Goal: Obtain resource: Download file/media

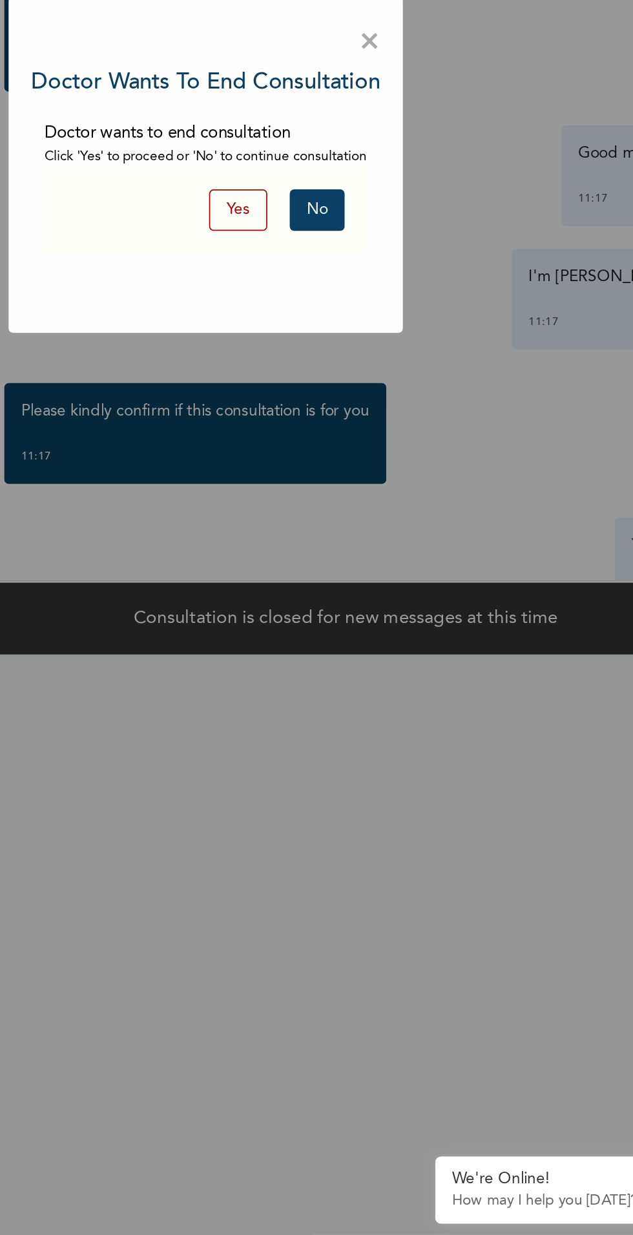
scroll to position [1207, 0]
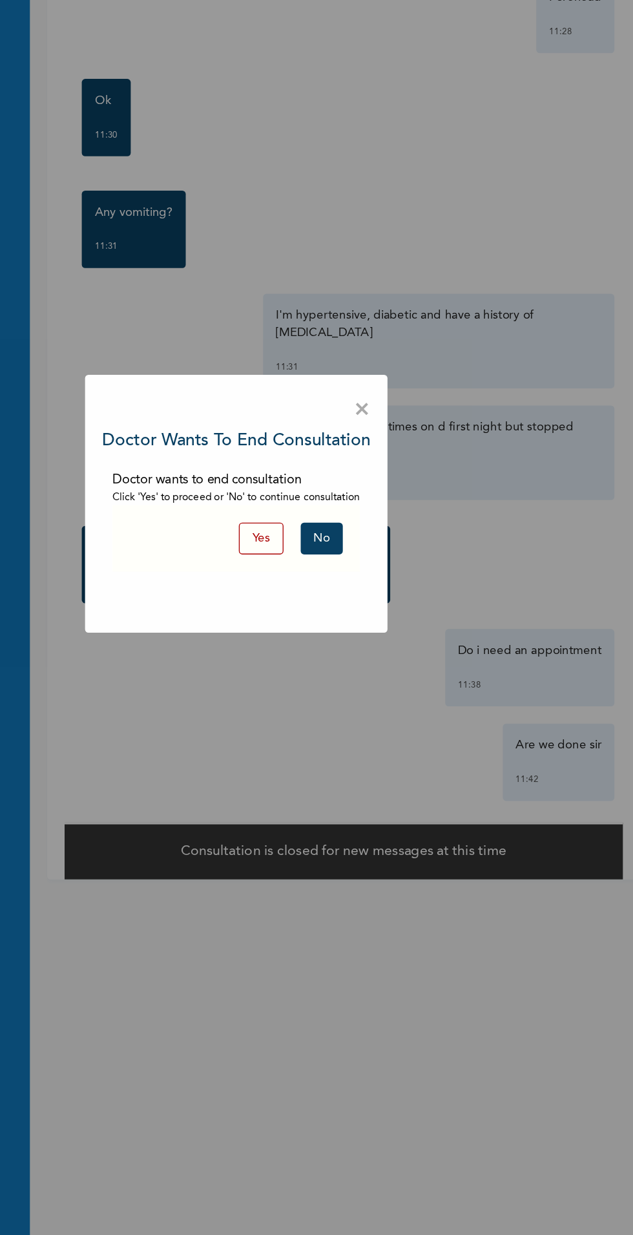
click at [392, 645] on button "No" at bounding box center [381, 644] width 32 height 24
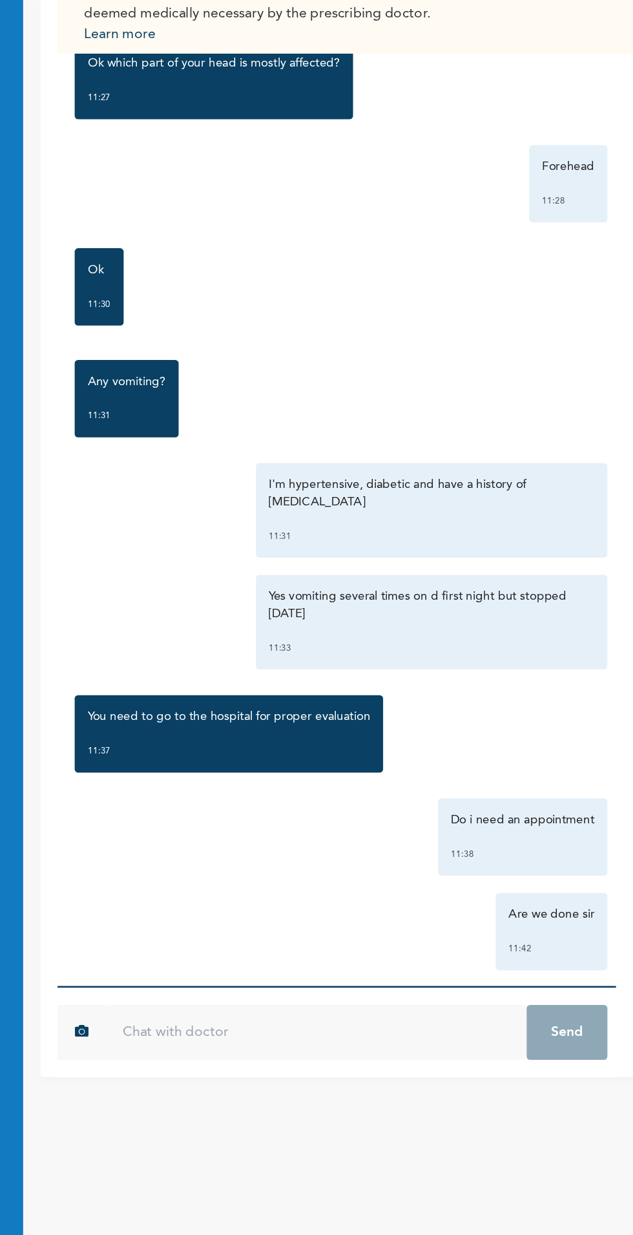
scroll to position [1436, 0]
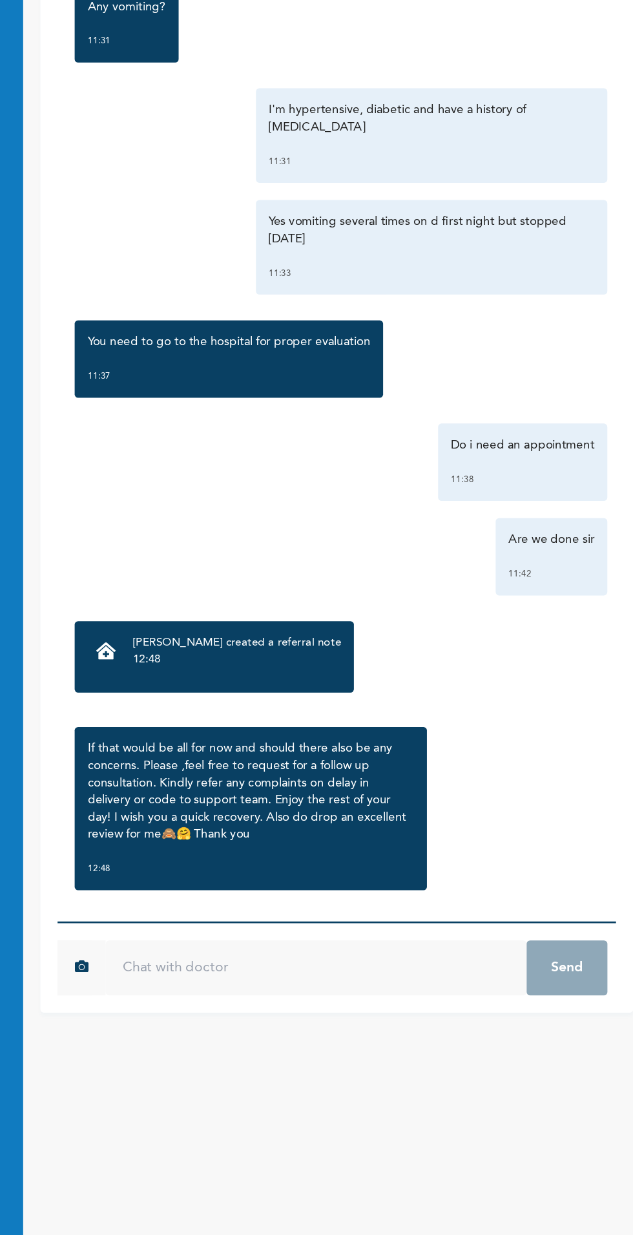
click at [319, 654] on p "12:48" at bounding box center [322, 660] width 156 height 13
click at [228, 648] on icon at bounding box center [223, 654] width 15 height 13
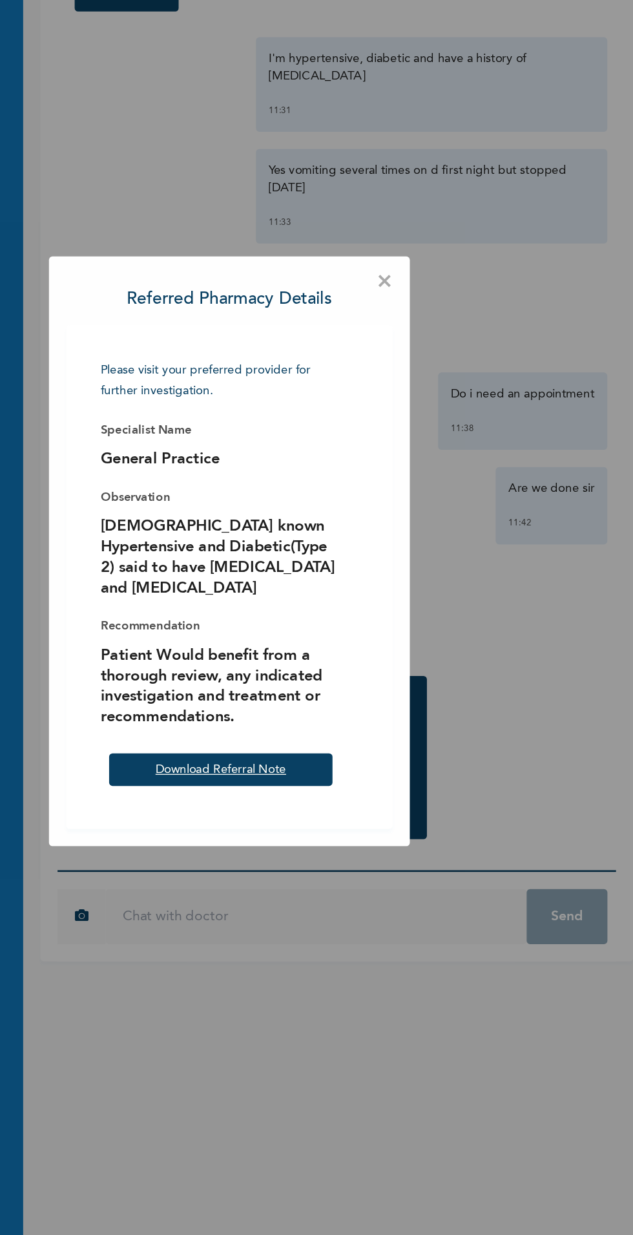
click at [329, 782] on link "Download Referral Note" at bounding box center [310, 781] width 98 height 9
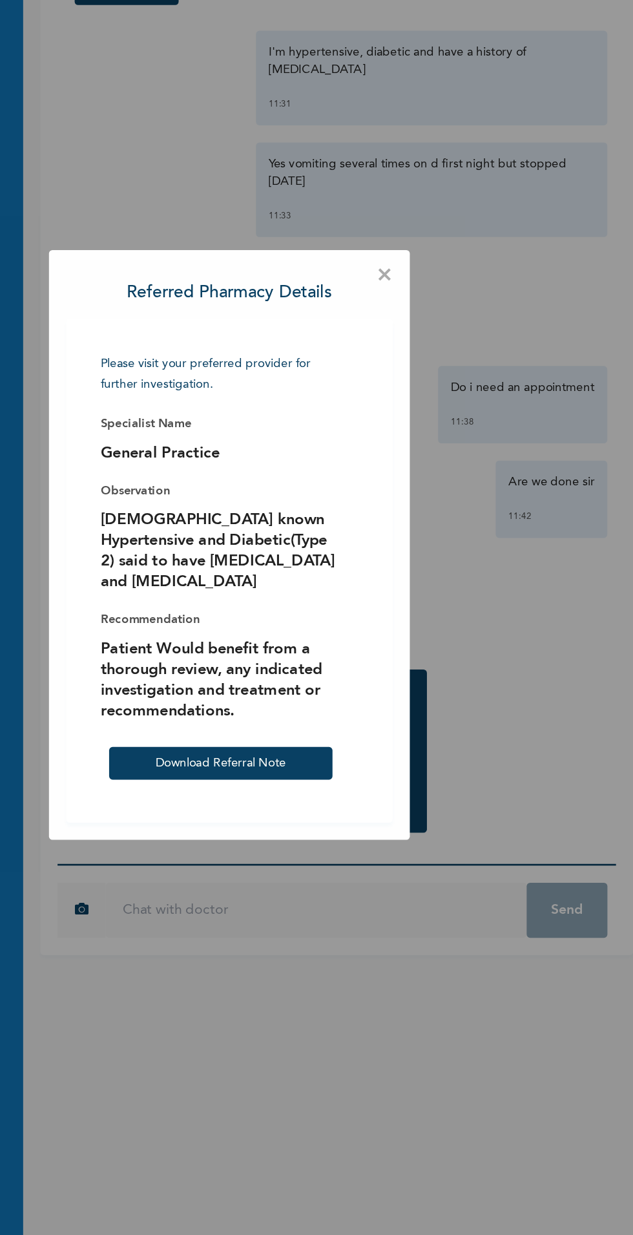
click at [433, 415] on span "×" at bounding box center [433, 415] width 12 height 13
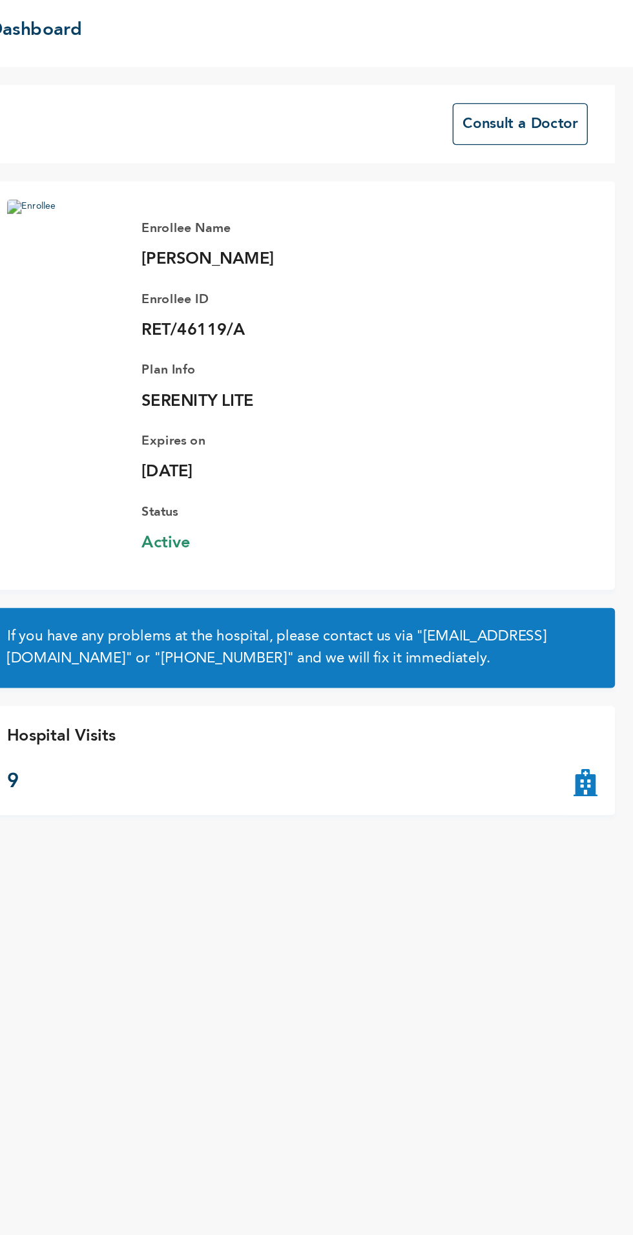
click at [343, 543] on div "Hospital Visits 9" at bounding box center [397, 545] width 446 height 78
click at [598, 561] on icon at bounding box center [598, 545] width 17 height 52
click at [556, 558] on div "Hospital Visits 9" at bounding box center [397, 545] width 446 height 78
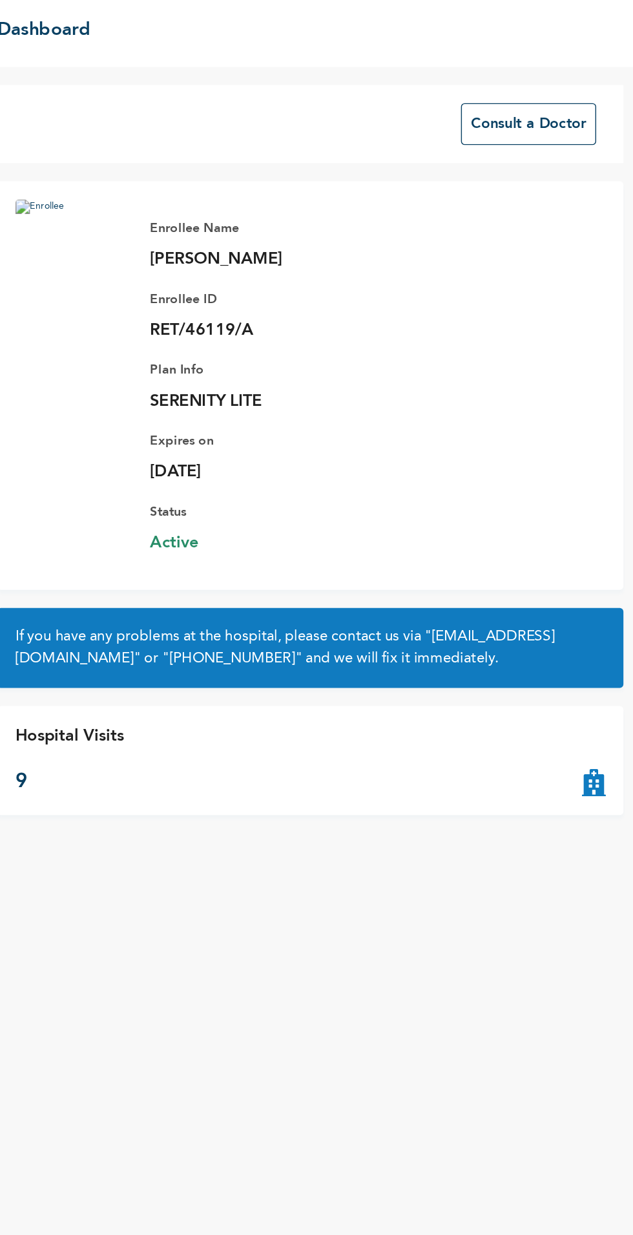
click at [594, 557] on icon at bounding box center [598, 545] width 17 height 52
